Goal: Transaction & Acquisition: Purchase product/service

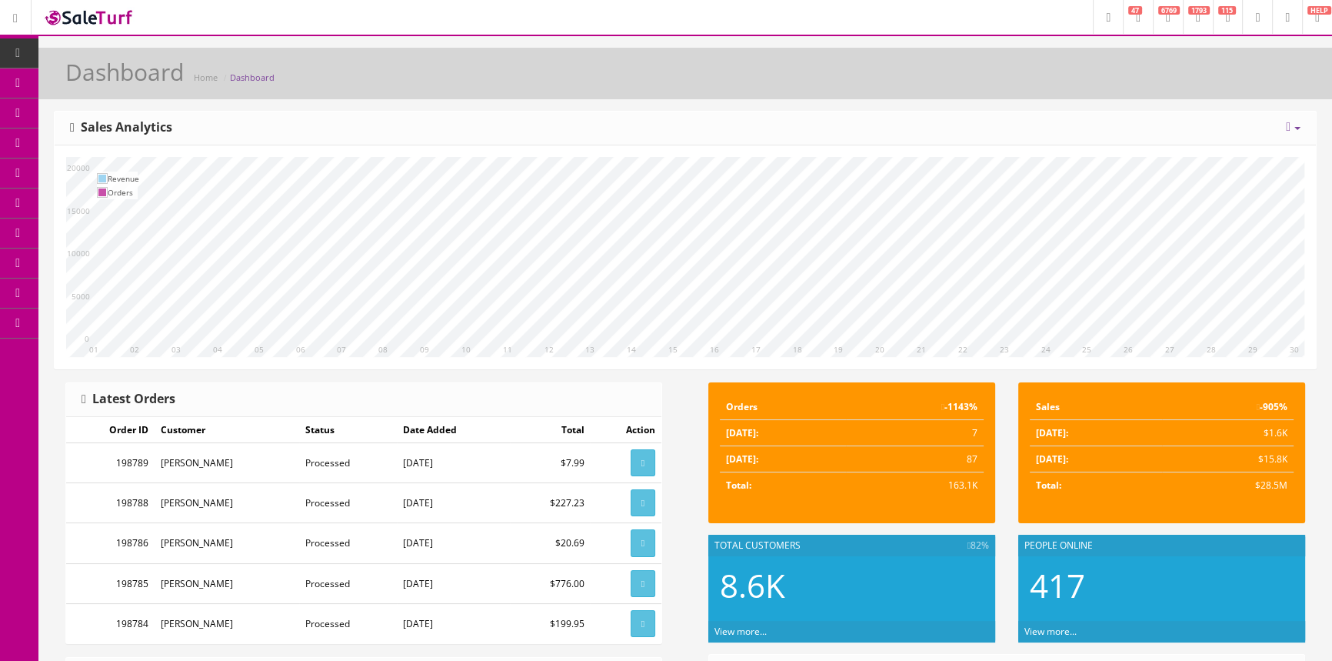
click at [61, 145] on link "POS Console" at bounding box center [119, 143] width 162 height 30
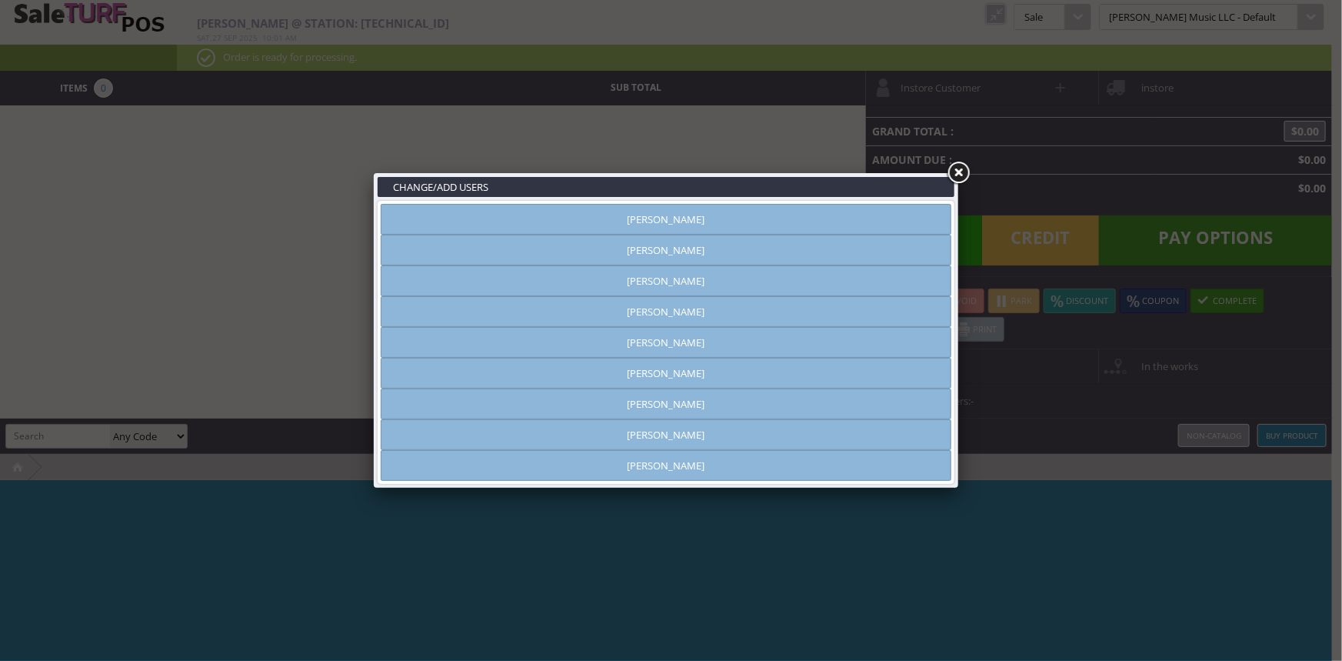
type input "[PERSON_NAME]"
click at [628, 250] on link "[PERSON_NAME]" at bounding box center [666, 250] width 571 height 31
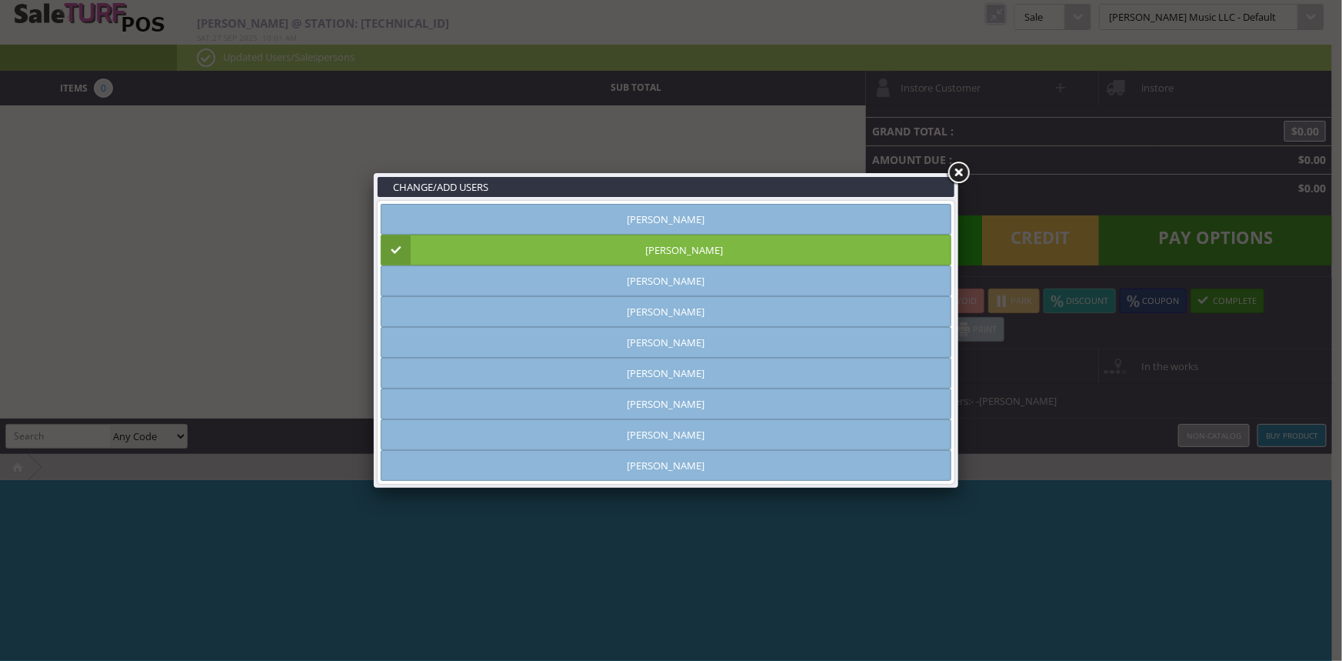
click at [964, 165] on link at bounding box center [958, 173] width 28 height 28
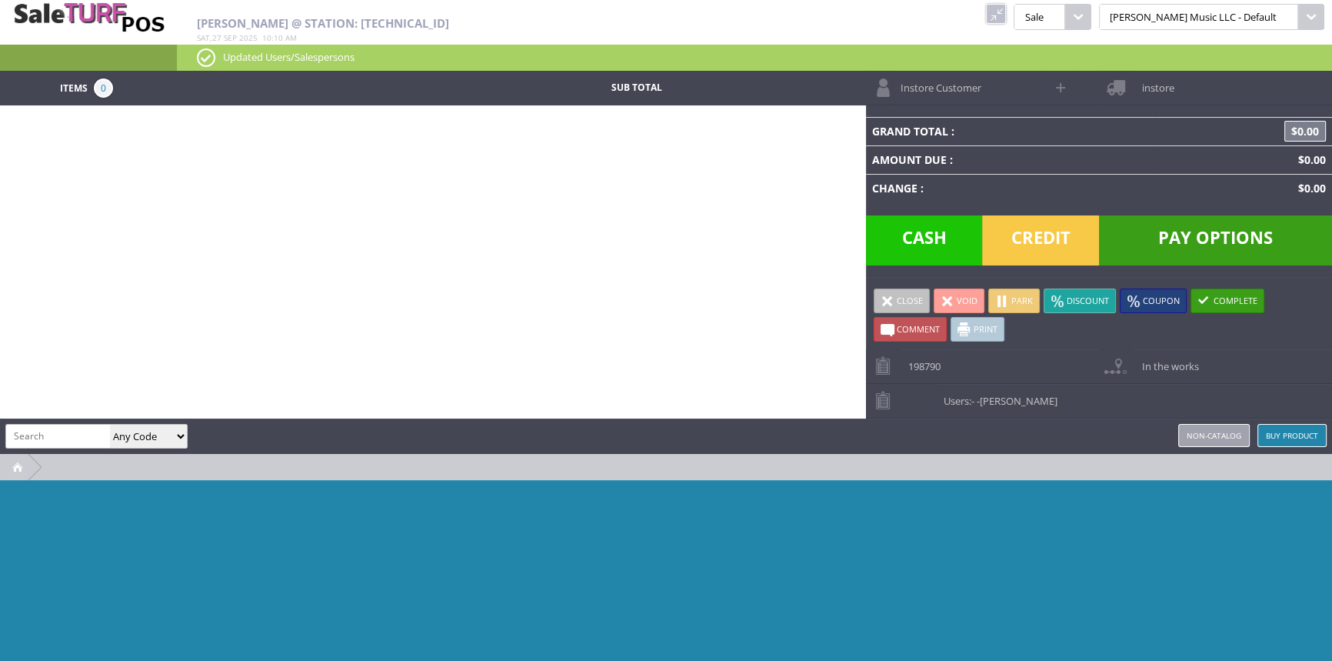
click at [1006, 15] on link at bounding box center [996, 14] width 20 height 20
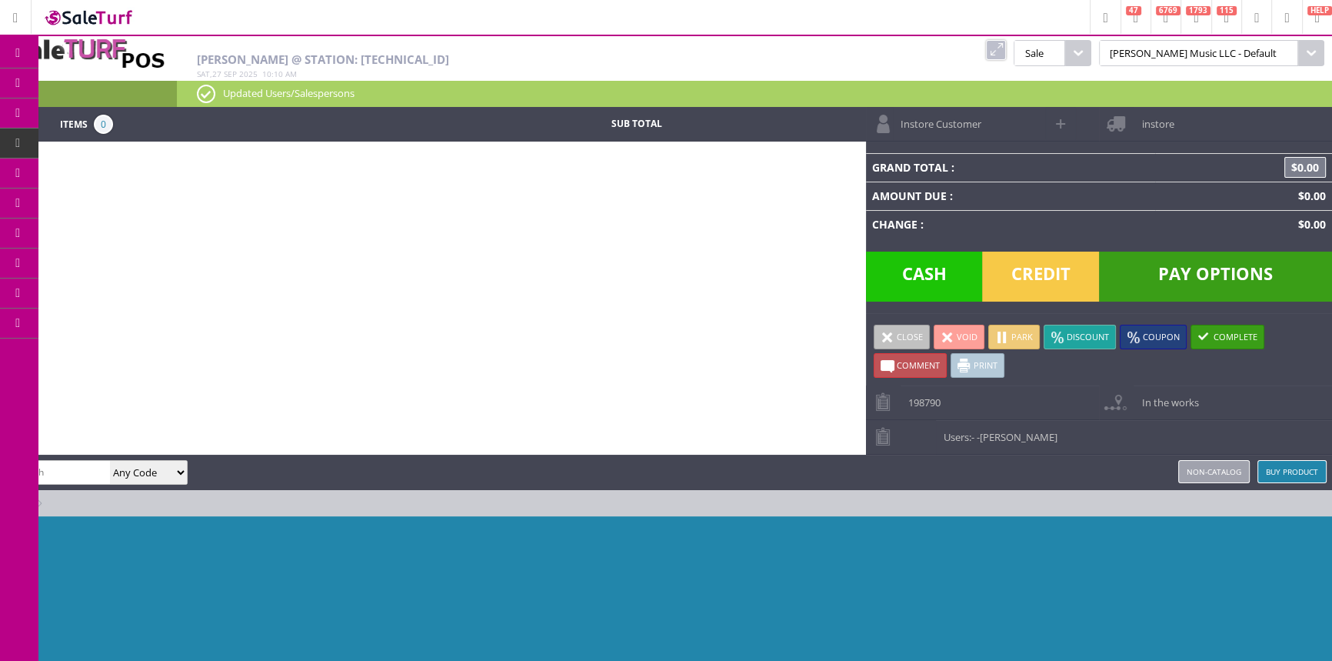
click at [84, 71] on link "Products" at bounding box center [119, 83] width 162 height 31
click at [88, 142] on icon at bounding box center [89, 143] width 16 height 12
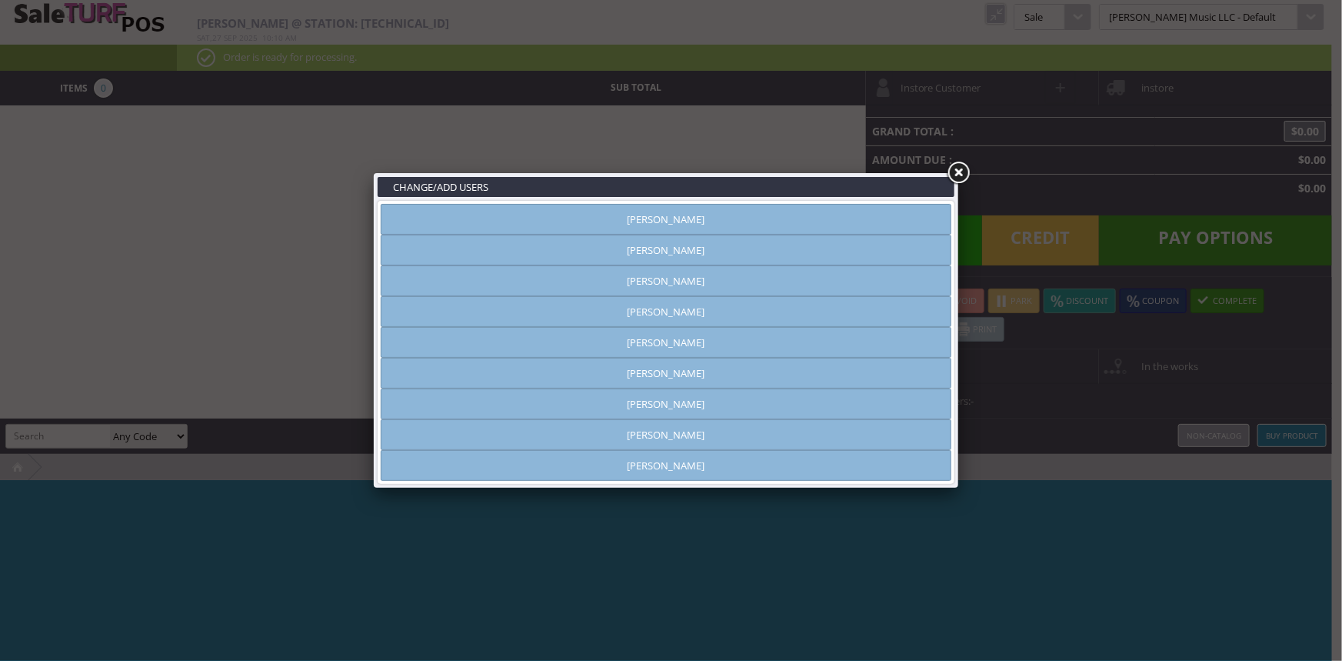
type input "[PERSON_NAME]"
click at [651, 401] on link "[PERSON_NAME]" at bounding box center [666, 403] width 571 height 31
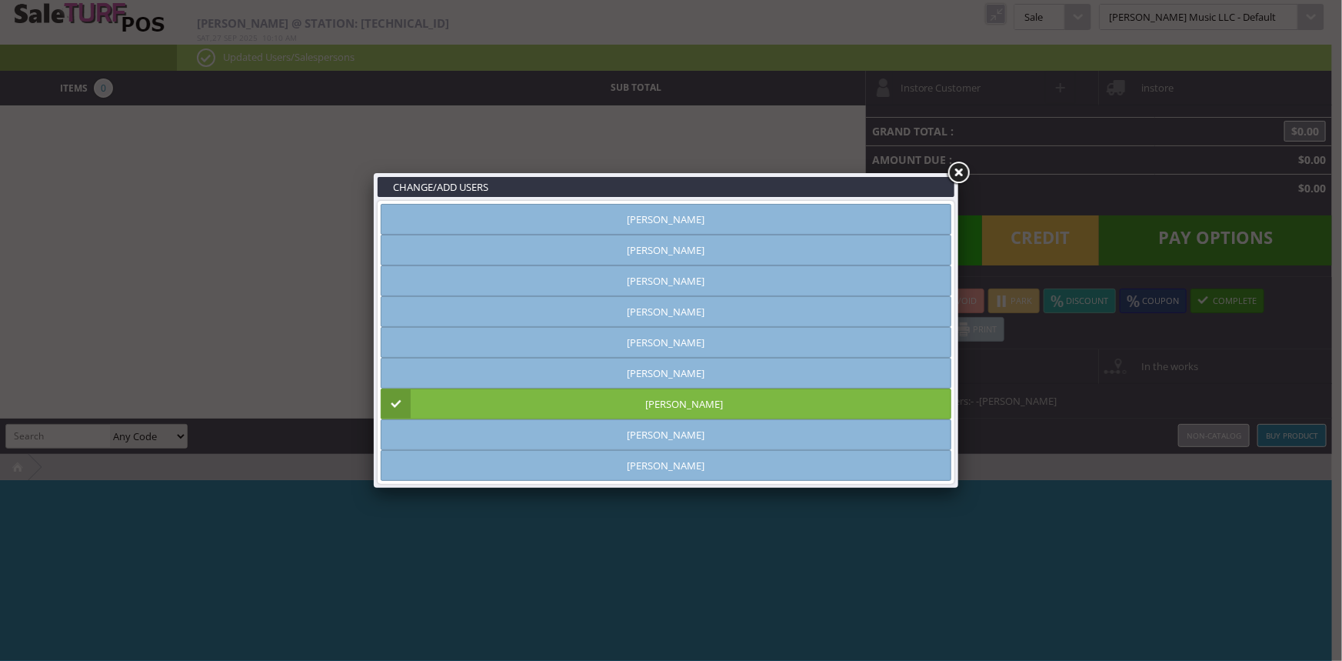
click at [954, 168] on link at bounding box center [958, 173] width 28 height 28
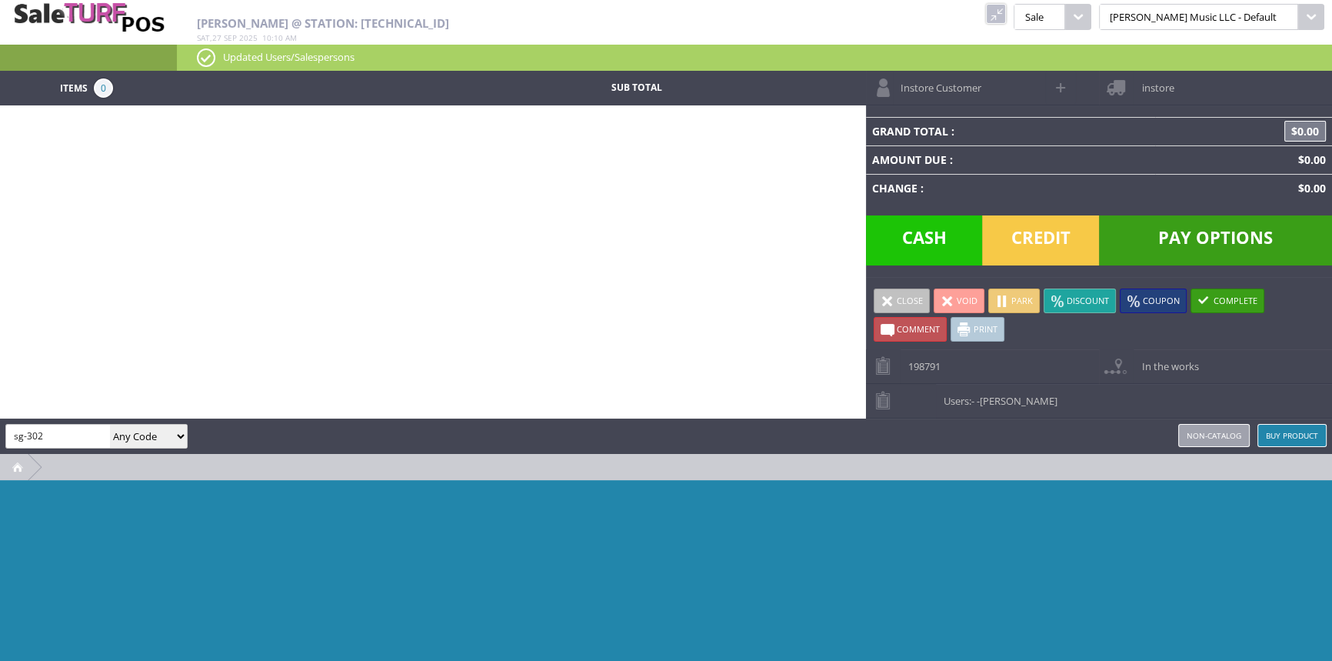
type input "sg-302"
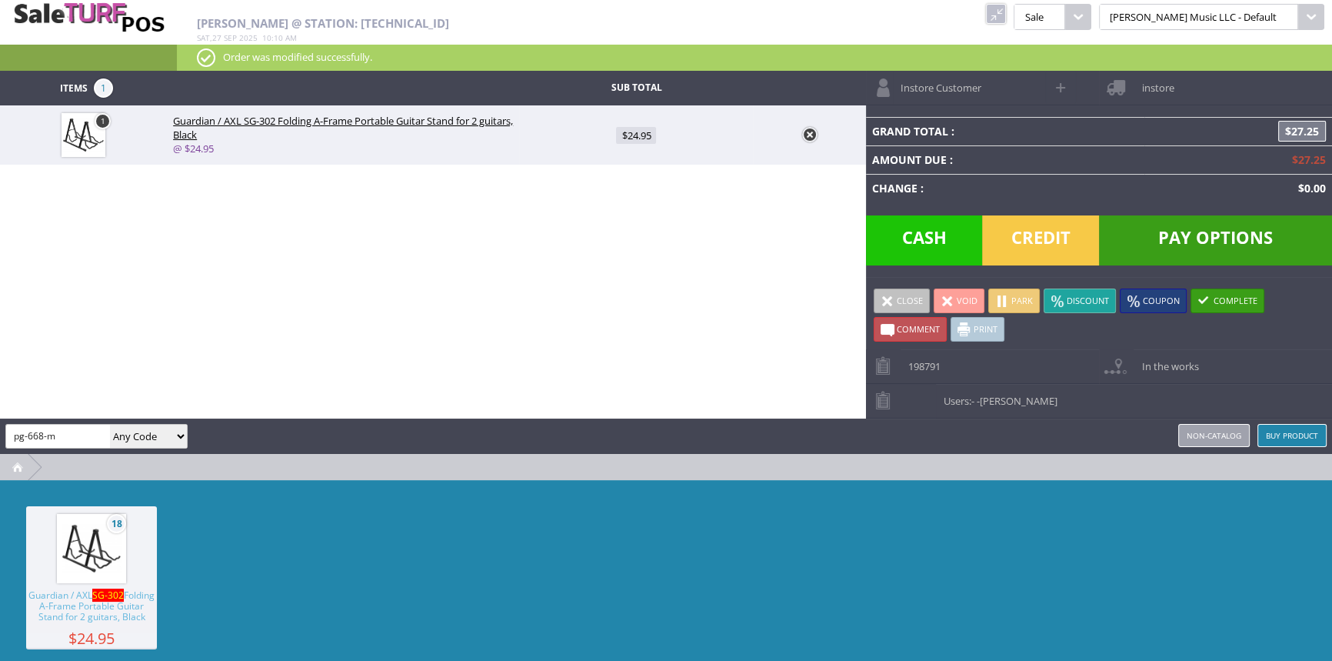
type input "pg-668-m"
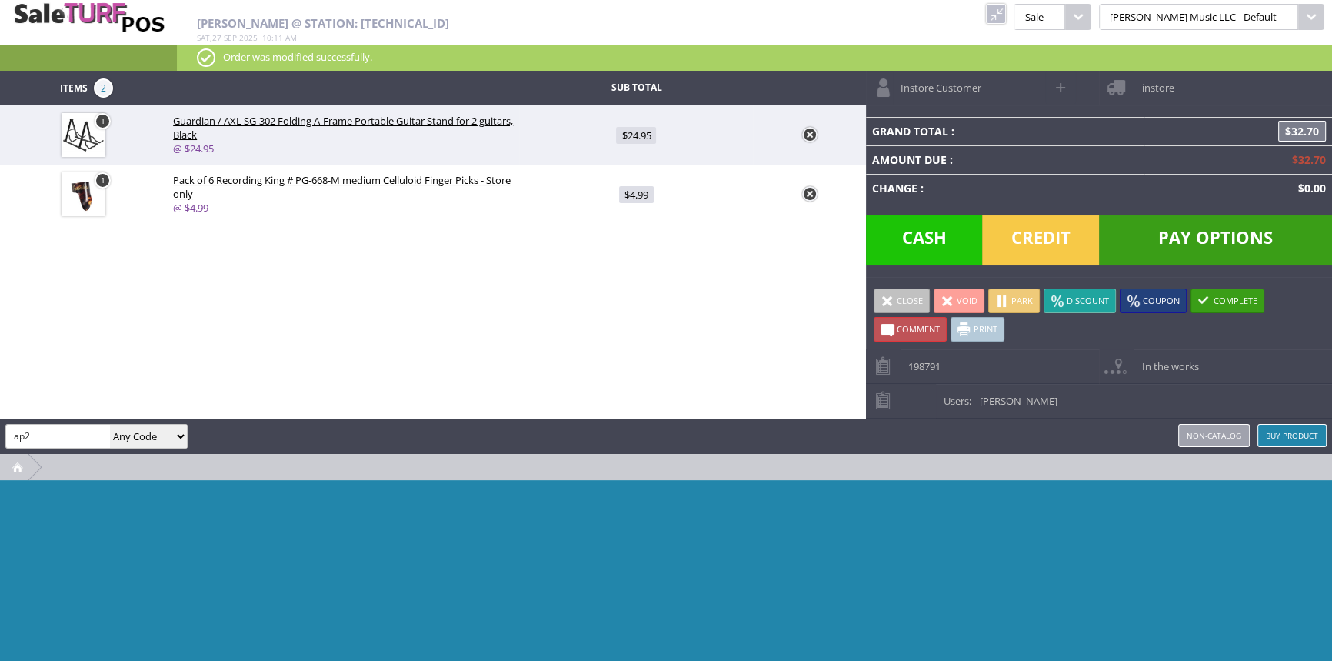
type input "ap2"
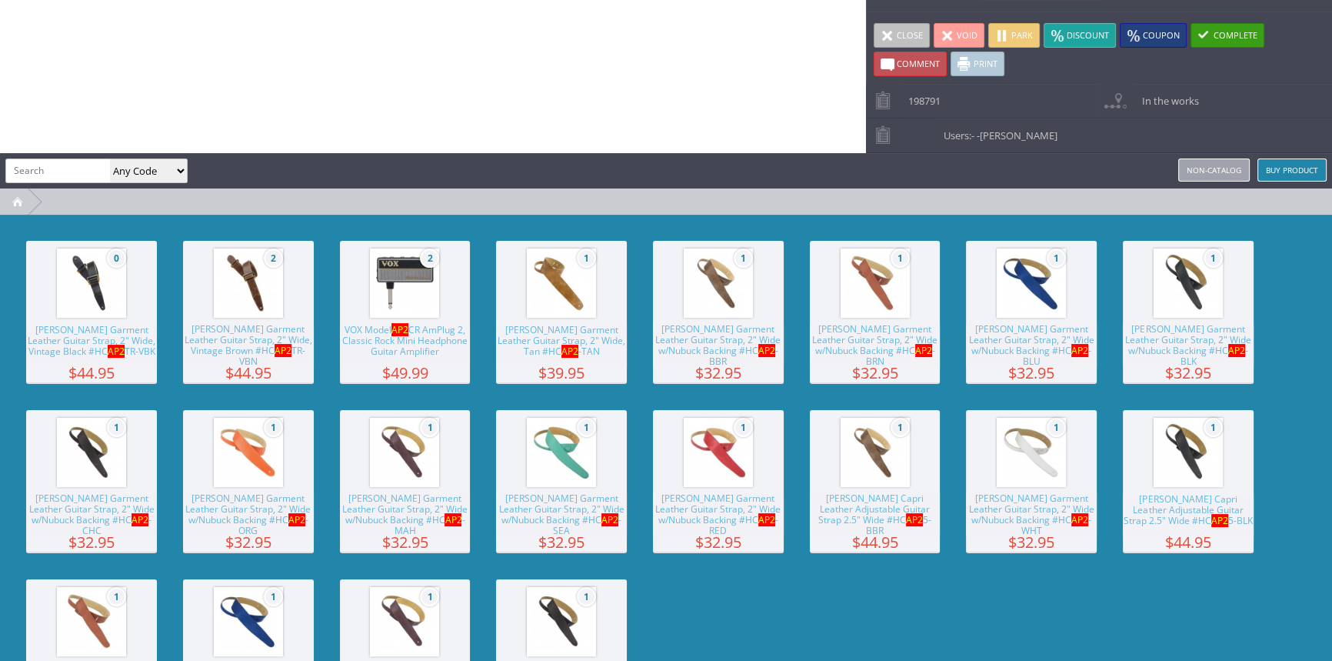
scroll to position [351, 0]
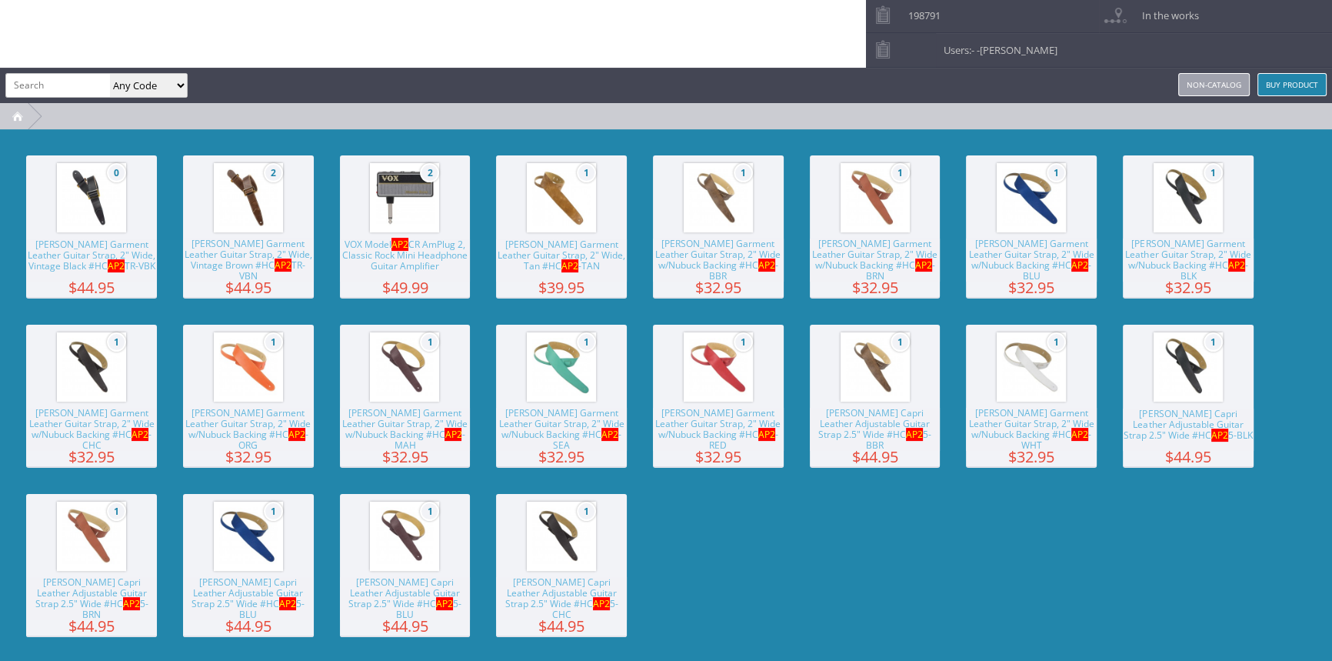
click at [451, 267] on span "VOX Model AP2 CR AmPlug 2, Classic Rock Mini Headphone Guitar Amplifier" at bounding box center [405, 260] width 131 height 42
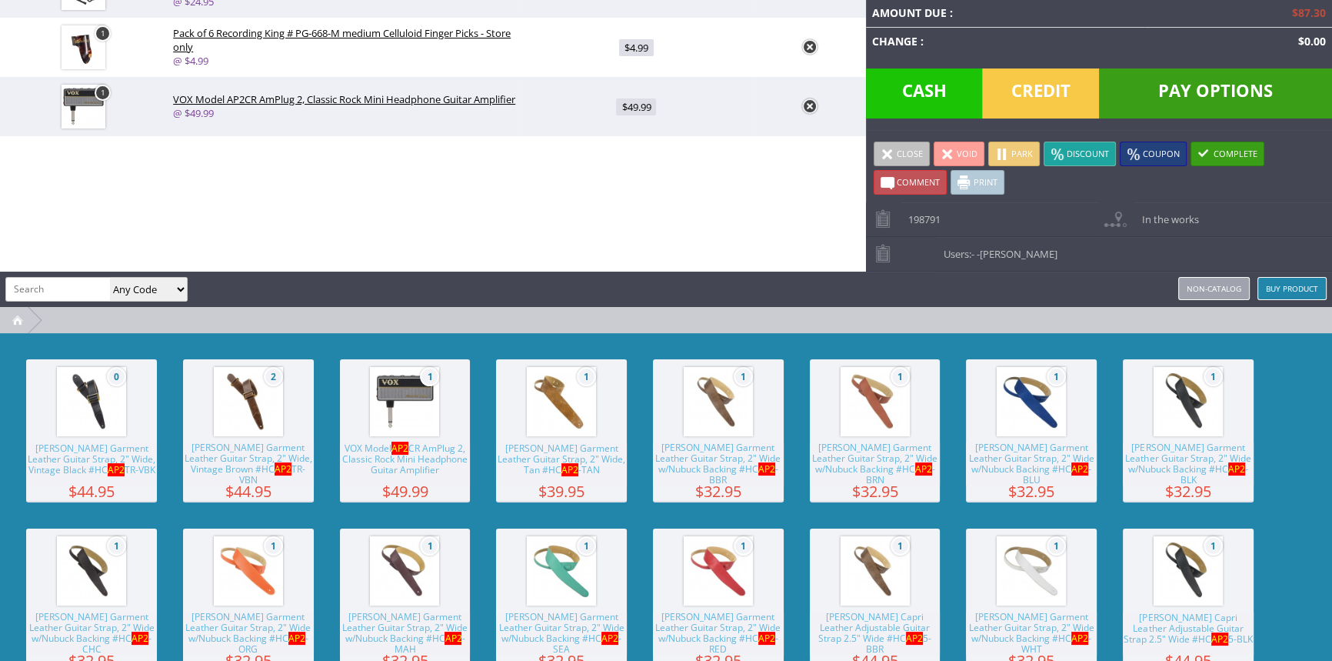
scroll to position [0, 0]
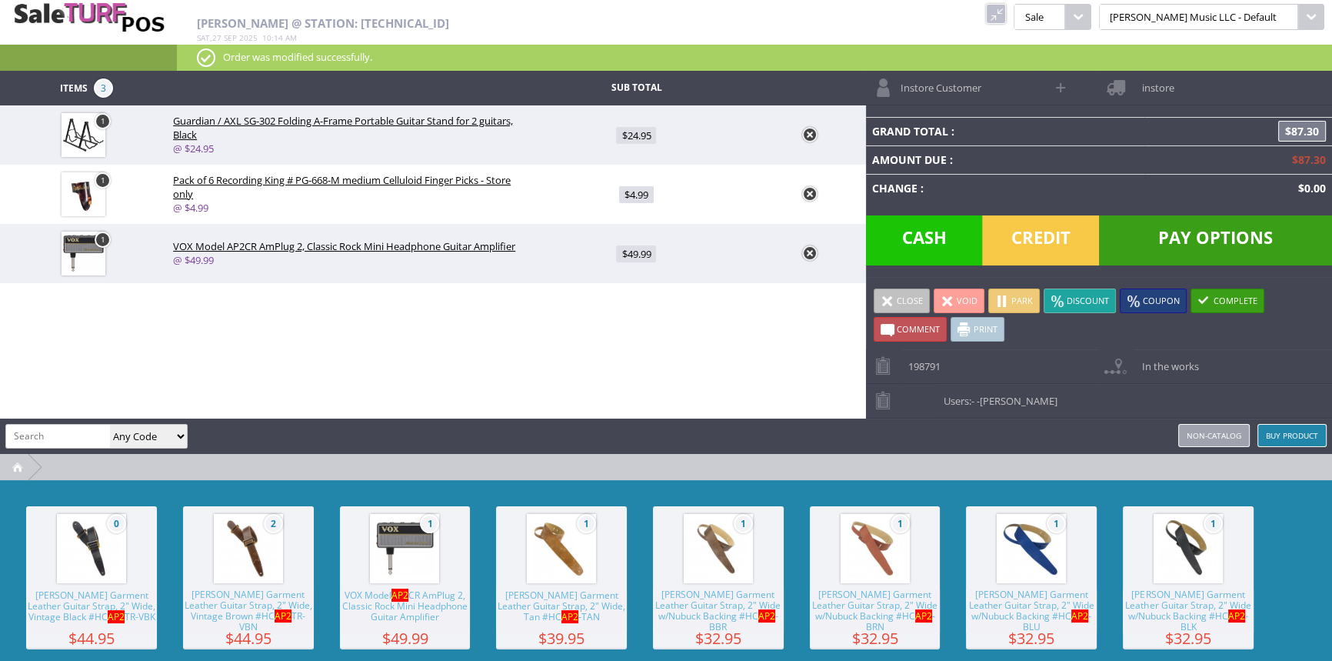
click at [25, 438] on input "search" at bounding box center [58, 436] width 104 height 22
type input "eabc-2311b01.0065"
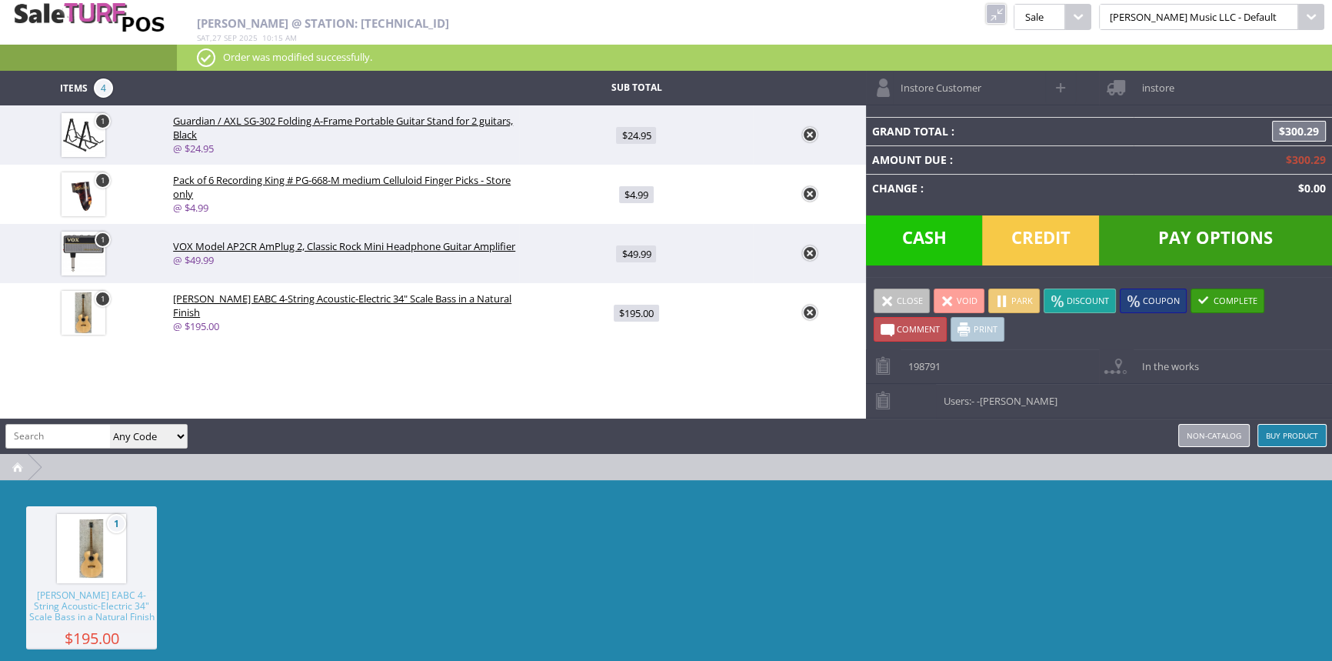
click at [1154, 238] on span "Pay Options" at bounding box center [1215, 240] width 233 height 50
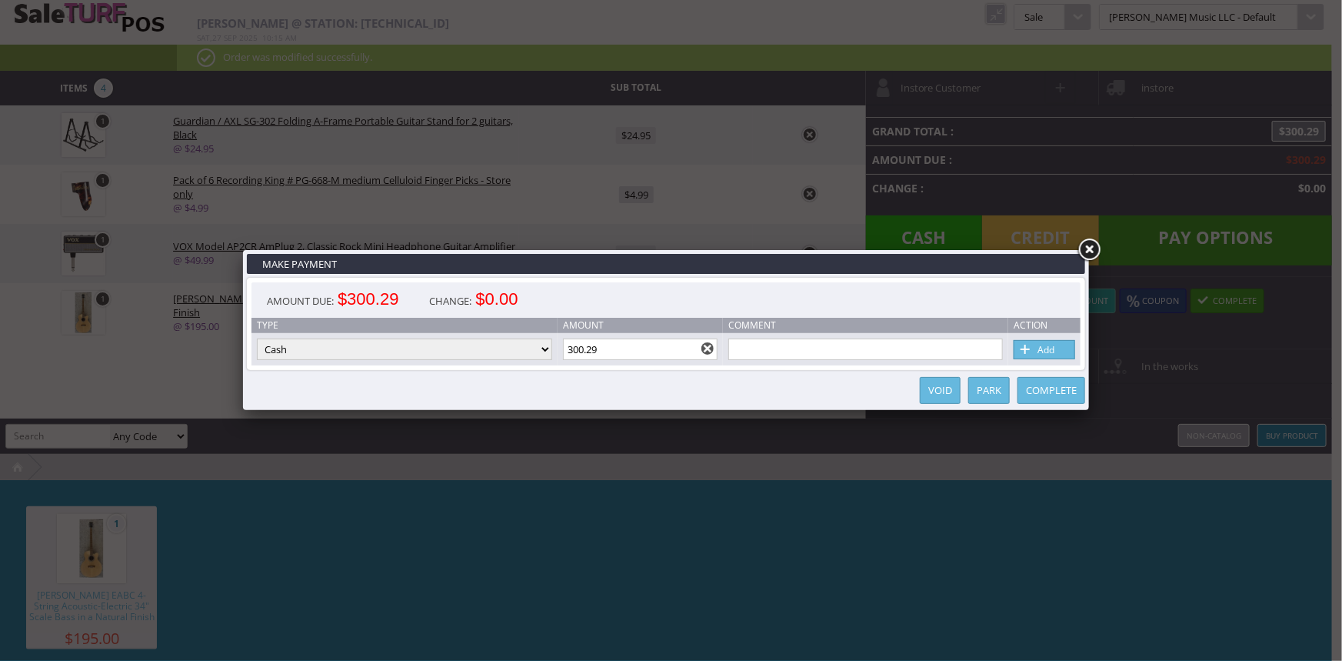
click at [320, 355] on select "Cash Credit Card Cheque or Money Order" at bounding box center [404, 349] width 295 height 22
select select "credit_card"
click at [257, 339] on select "Cash Credit Card Cheque or Money Order" at bounding box center [404, 349] width 295 height 22
click at [1060, 350] on link "Add" at bounding box center [1045, 349] width 62 height 19
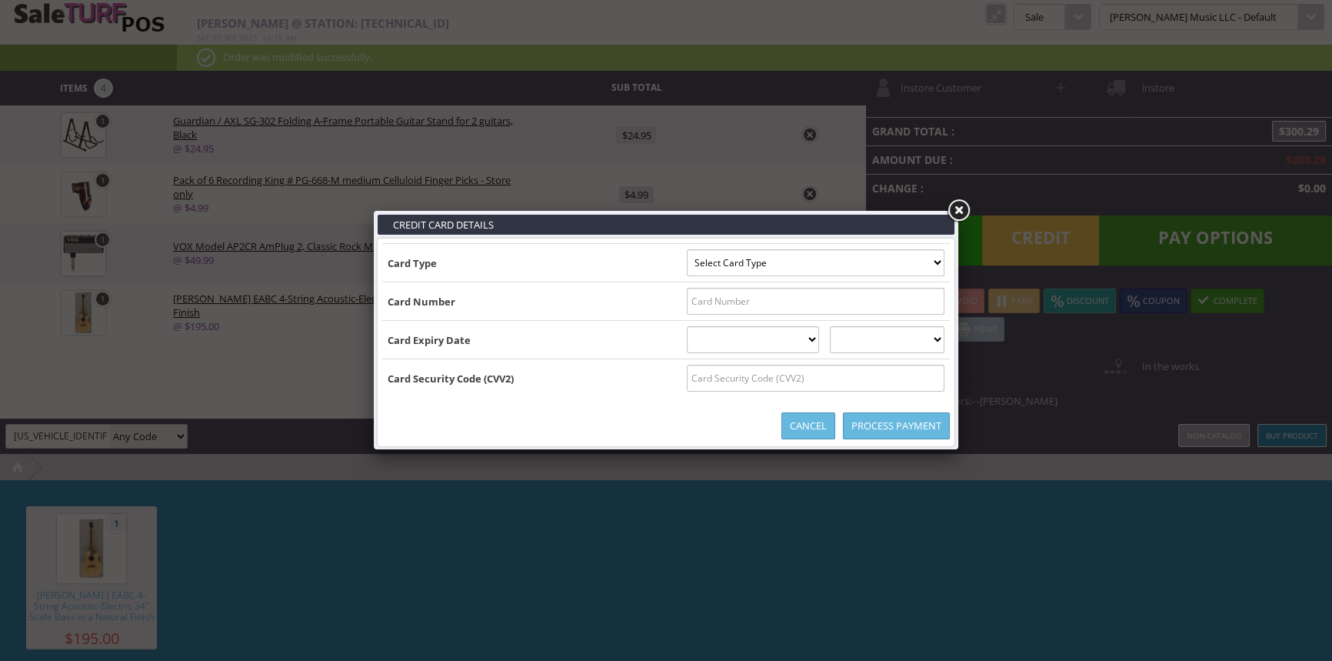
type input "[US_VEHICLE_IDENTIFICATION_NUMBER]^[PERSON_NAME]/[PERSON_NAME] ^27022011000"
type input "90100000001190000004266280000031335=27022011901011900000"
type input "90100000001190000004266280000031335"
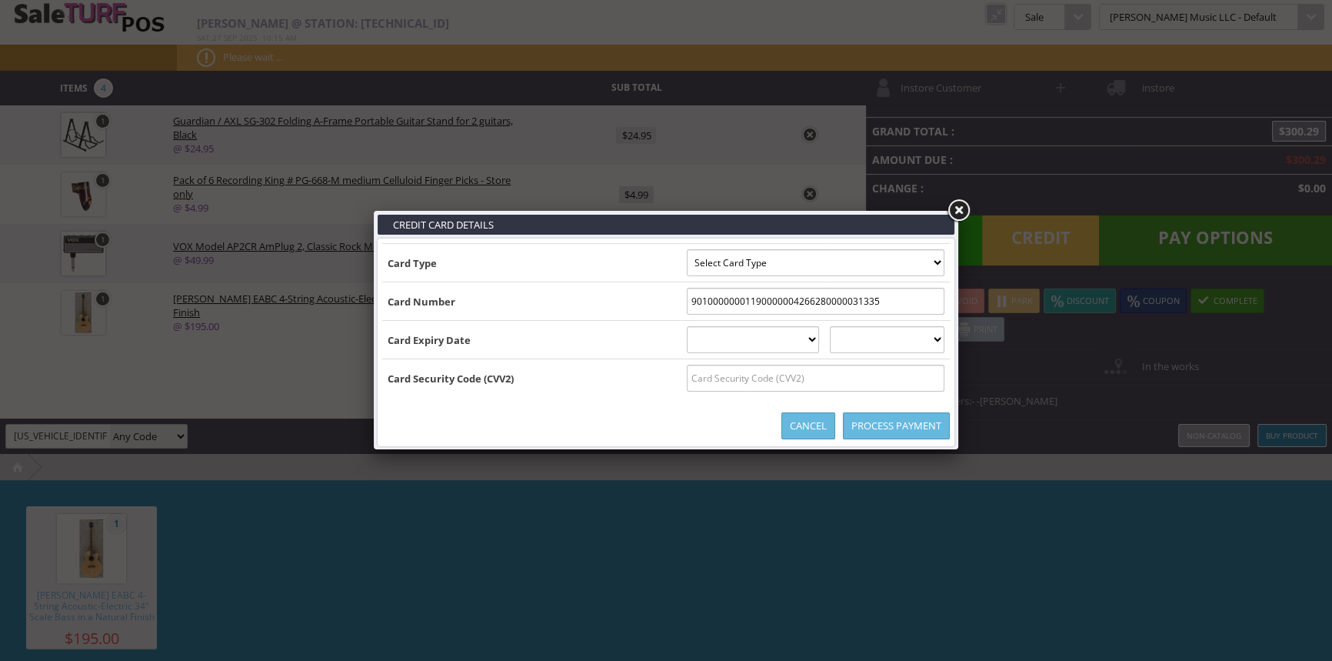
click at [864, 300] on input "90100000001190000004266280000031335" at bounding box center [816, 301] width 258 height 27
click at [761, 265] on select "Select Card Type Visa MasterCard Discover Card American Express Maestro Solo" at bounding box center [816, 262] width 258 height 27
select select "VISA"
click at [687, 249] on select "Select Card Type Visa MasterCard Discover Card American Express Maestro Solo" at bounding box center [816, 262] width 258 height 27
drag, startPoint x: 888, startPoint y: 308, endPoint x: 635, endPoint y: 310, distance: 253.0
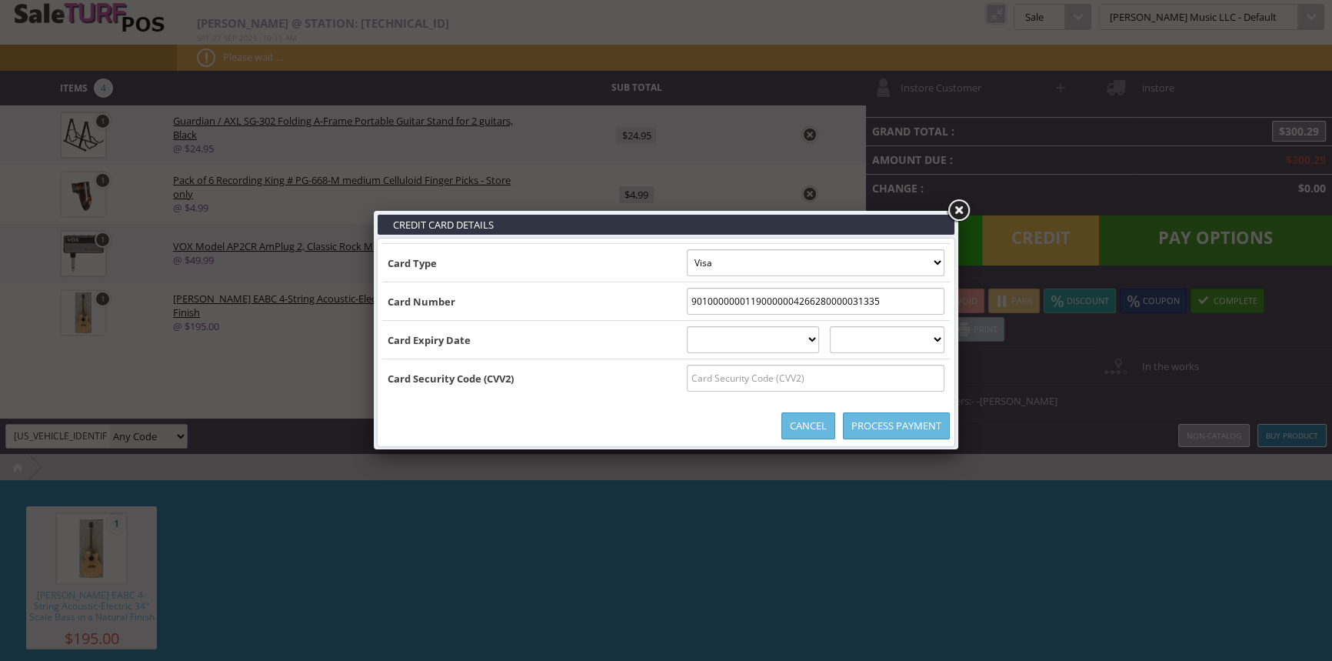
click at [635, 310] on tr "Card Number 90100000001190000004266280000031335" at bounding box center [666, 301] width 568 height 38
drag, startPoint x: 868, startPoint y: 304, endPoint x: 664, endPoint y: 321, distance: 204.6
click at [664, 321] on tbody "Card Type Select Card Type Visa MasterCard Discover Card American Express Maest…" at bounding box center [666, 321] width 568 height 154
click at [865, 298] on input "90100000001190000004266280000031335" at bounding box center [816, 301] width 258 height 27
type input "9"
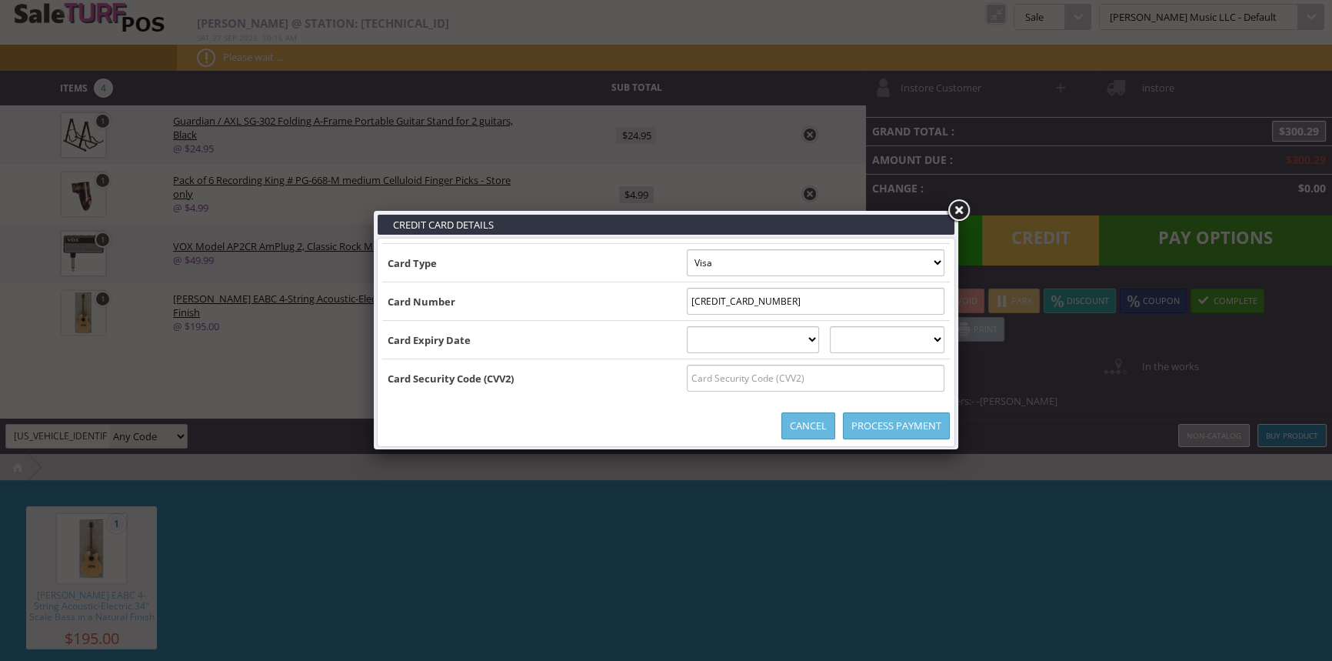
type input "[CREDIT_CARD_NUMBER]"
click at [811, 343] on select "[DATE] February [DATE] April [DATE] June [DATE] August [DATE] October [DATE] De…" at bounding box center [753, 339] width 133 height 27
select select "02"
click at [687, 326] on select "[DATE] February [DATE] April [DATE] June [DATE] August [DATE] October [DATE] De…" at bounding box center [753, 339] width 133 height 27
click at [854, 338] on select "2025 2026 2027 2028 2029 2030 2031 2032 2033 2034 2035" at bounding box center [887, 339] width 115 height 27
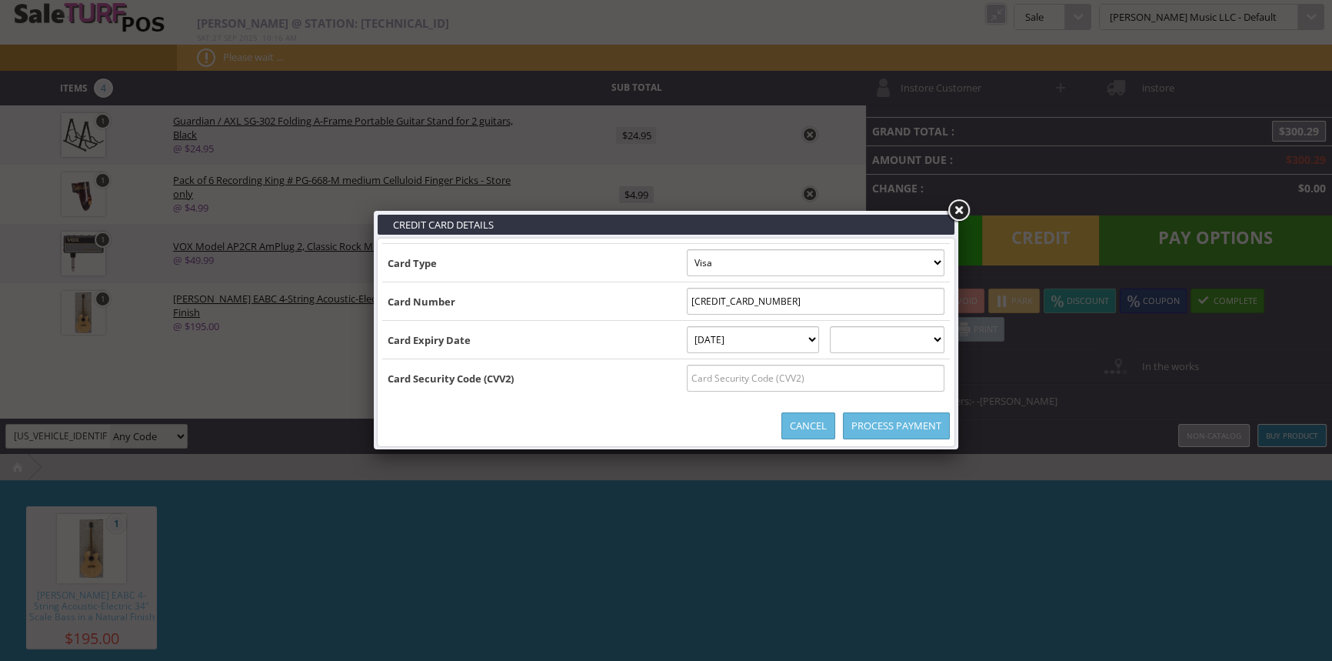
select select "2027"
click at [845, 326] on select "2025 2026 2027 2028 2029 2030 2031 2032 2033 2034 2035" at bounding box center [887, 339] width 115 height 27
click at [691, 378] on input "text" at bounding box center [816, 378] width 258 height 27
type input "210"
click at [882, 430] on link "Process Payment" at bounding box center [896, 425] width 107 height 27
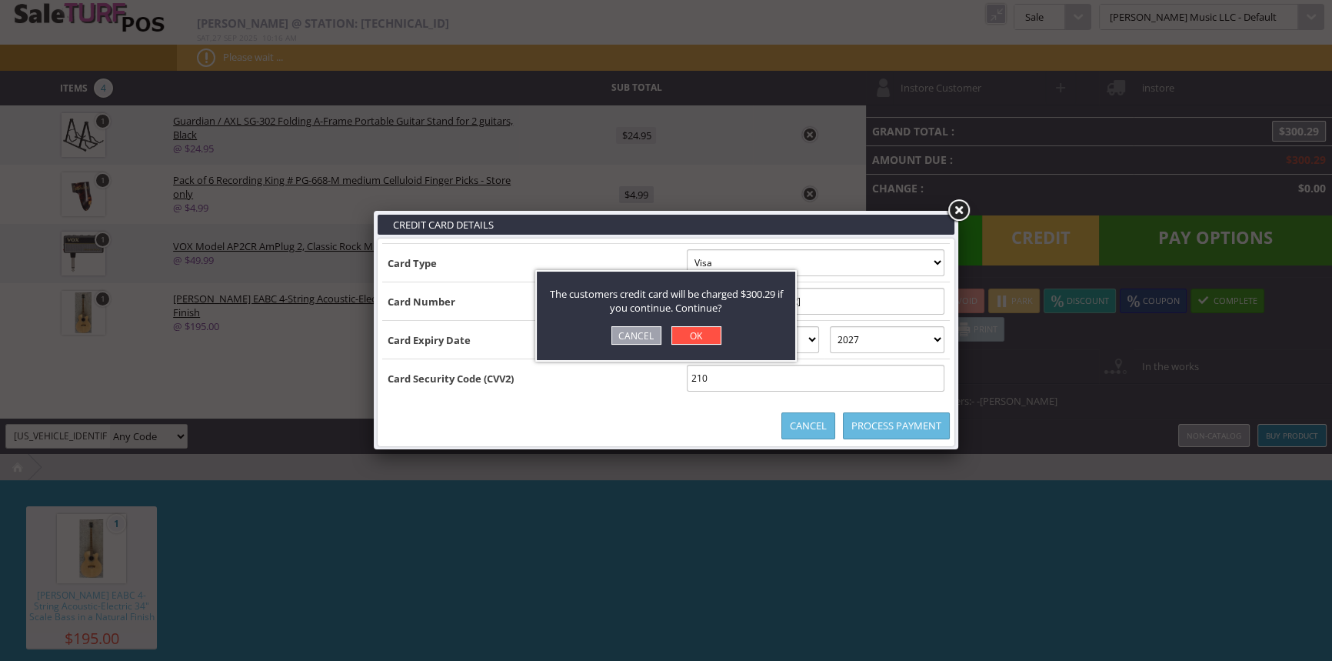
click at [686, 335] on link "OK" at bounding box center [696, 335] width 50 height 18
select select "cash"
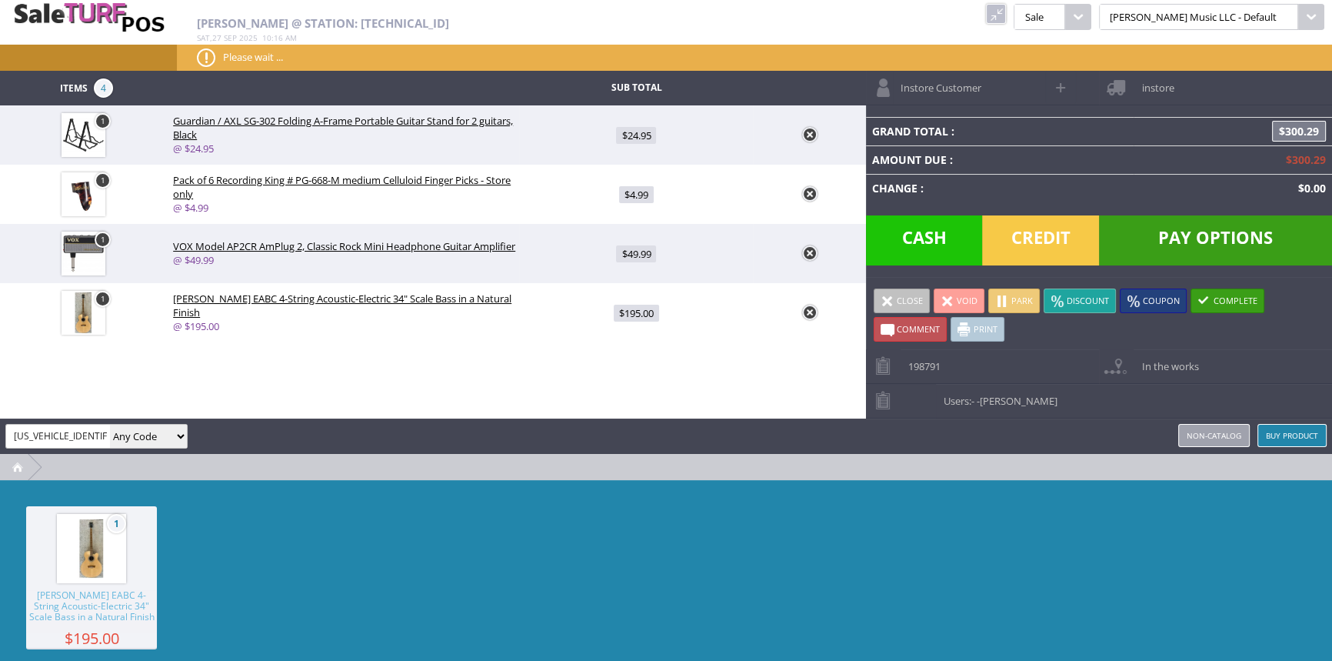
type input "0"
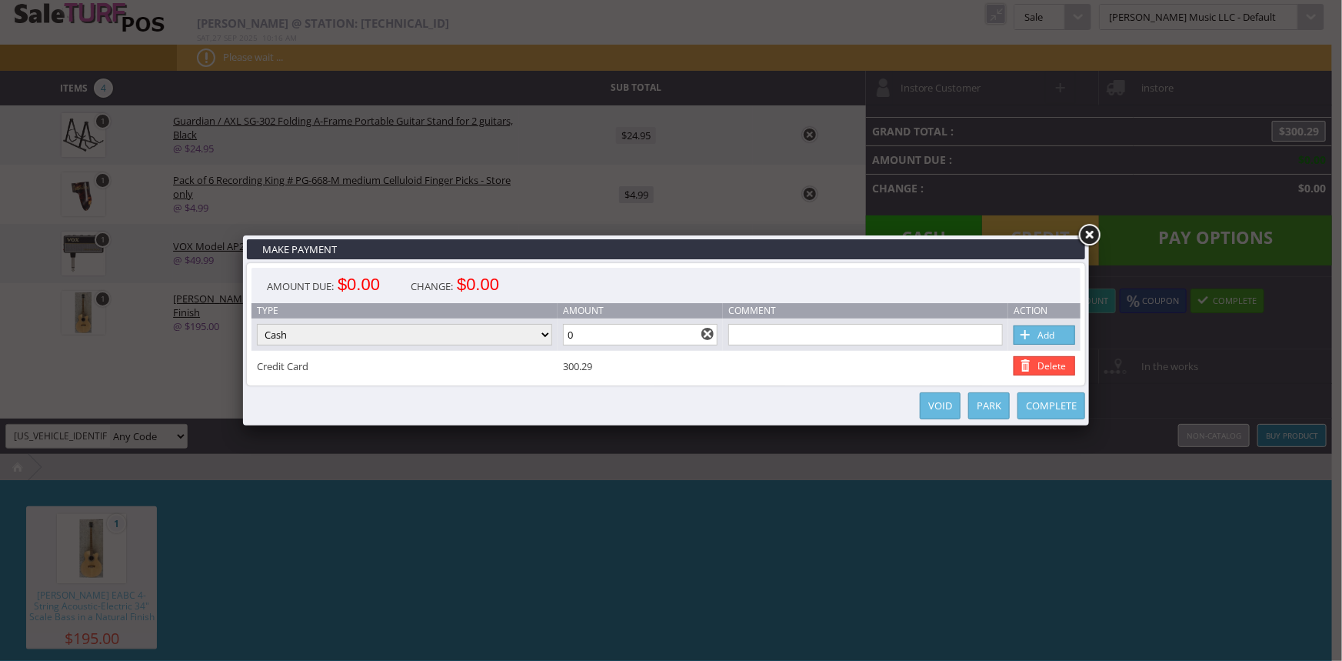
click at [1044, 392] on link "Complete" at bounding box center [1052, 405] width 68 height 27
